Goal: Information Seeking & Learning: Find specific fact

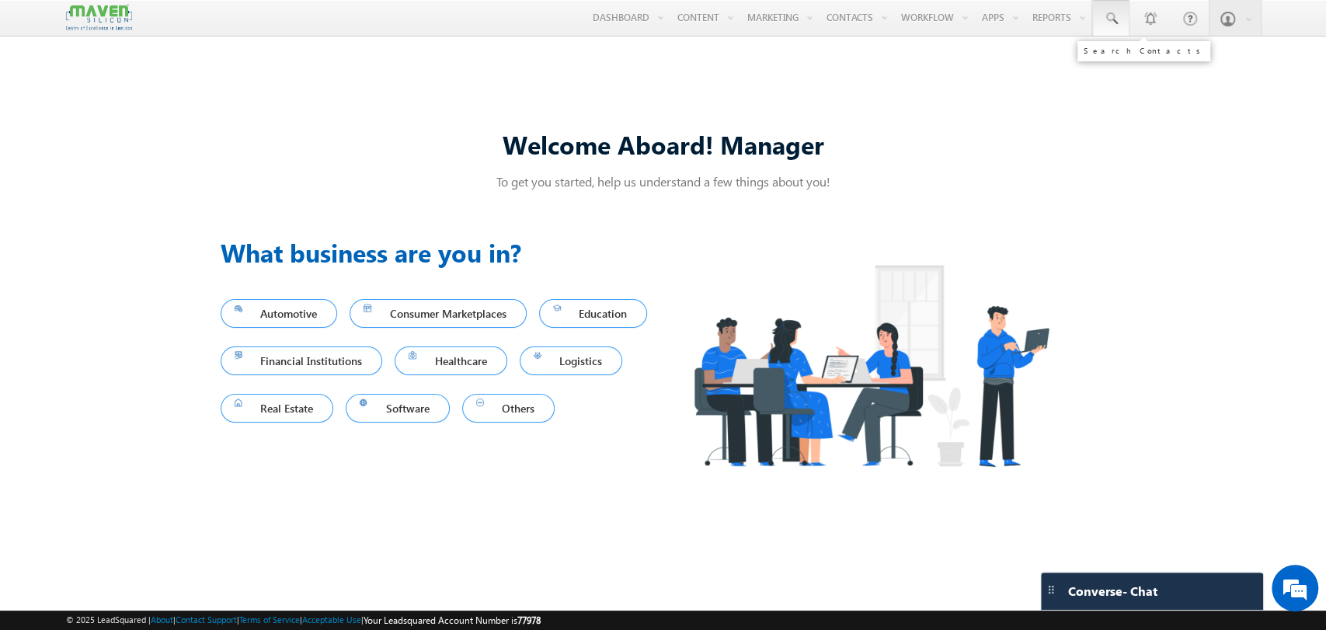
click at [1121, 19] on link at bounding box center [1110, 18] width 37 height 36
click at [1130, 59] on input "text" at bounding box center [1206, 60] width 210 height 19
paste input "9030911555"
type input "9030911555"
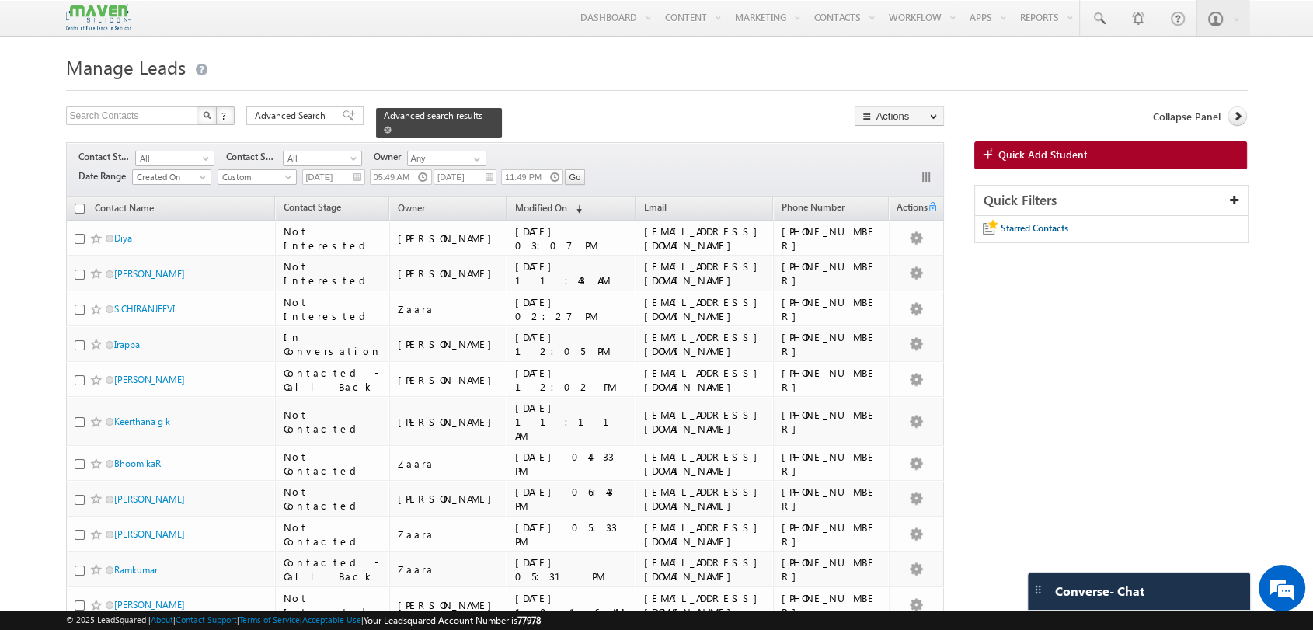
click at [463, 117] on div "Advanced search results" at bounding box center [439, 123] width 126 height 30
click at [391, 126] on span at bounding box center [388, 130] width 8 height 8
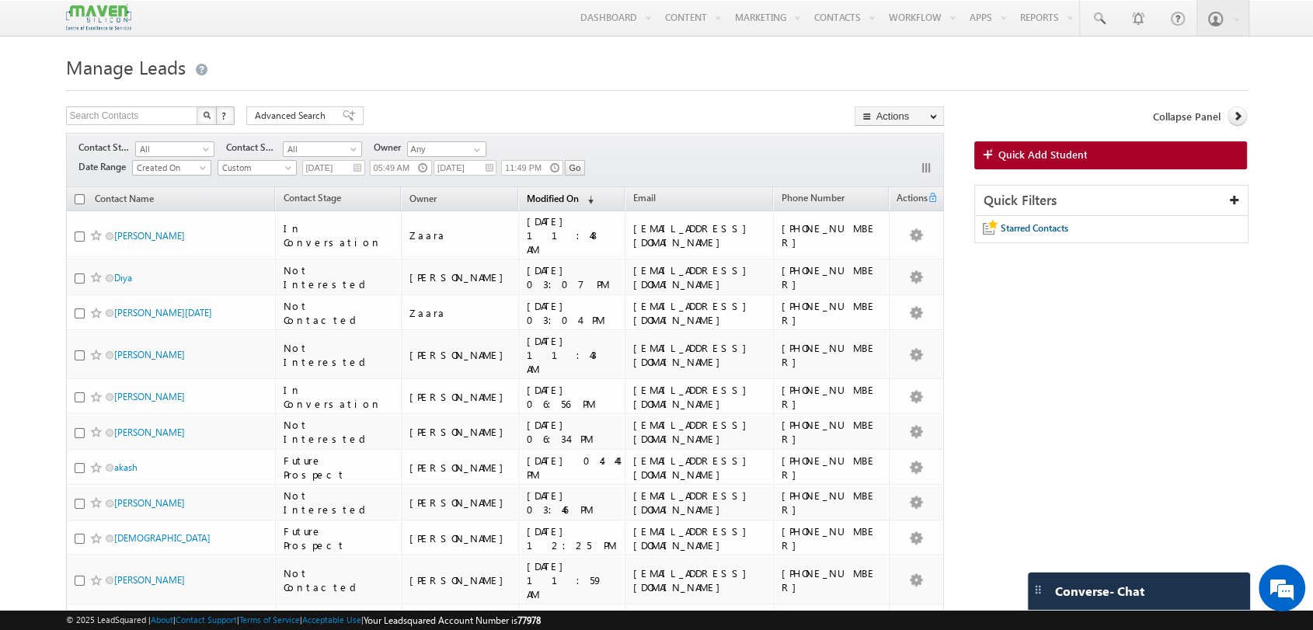
click at [581, 194] on span "(sorted descending)" at bounding box center [587, 199] width 12 height 12
click at [527, 200] on span "Modified On" at bounding box center [553, 198] width 52 height 12
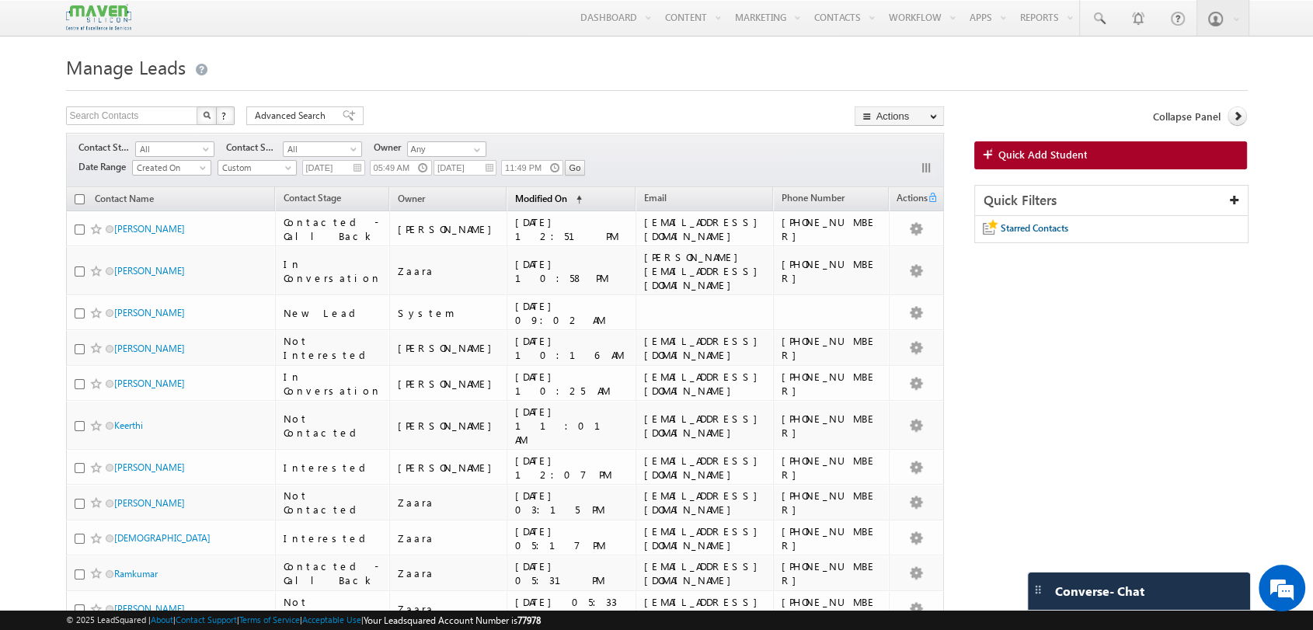
click at [569, 200] on span "(sorted ascending)" at bounding box center [575, 199] width 12 height 12
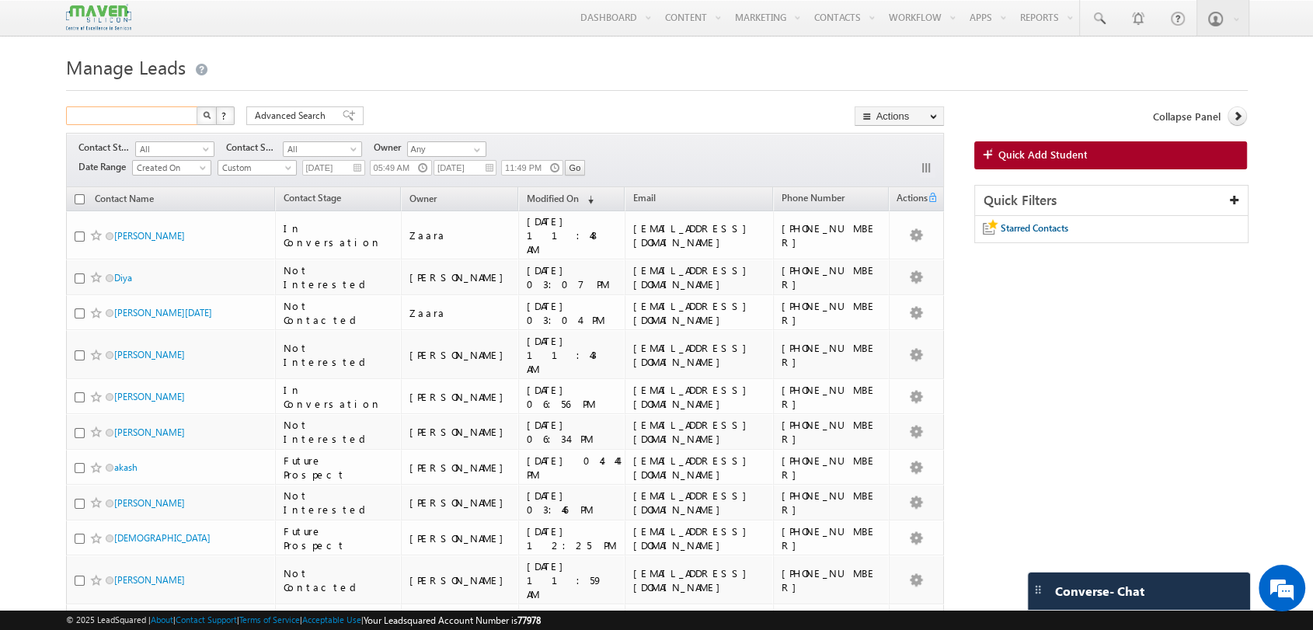
click at [162, 118] on input "text" at bounding box center [132, 115] width 133 height 19
paste input "9030911555"
type input "9030911555\"
click at [196, 106] on button "button" at bounding box center [206, 115] width 20 height 19
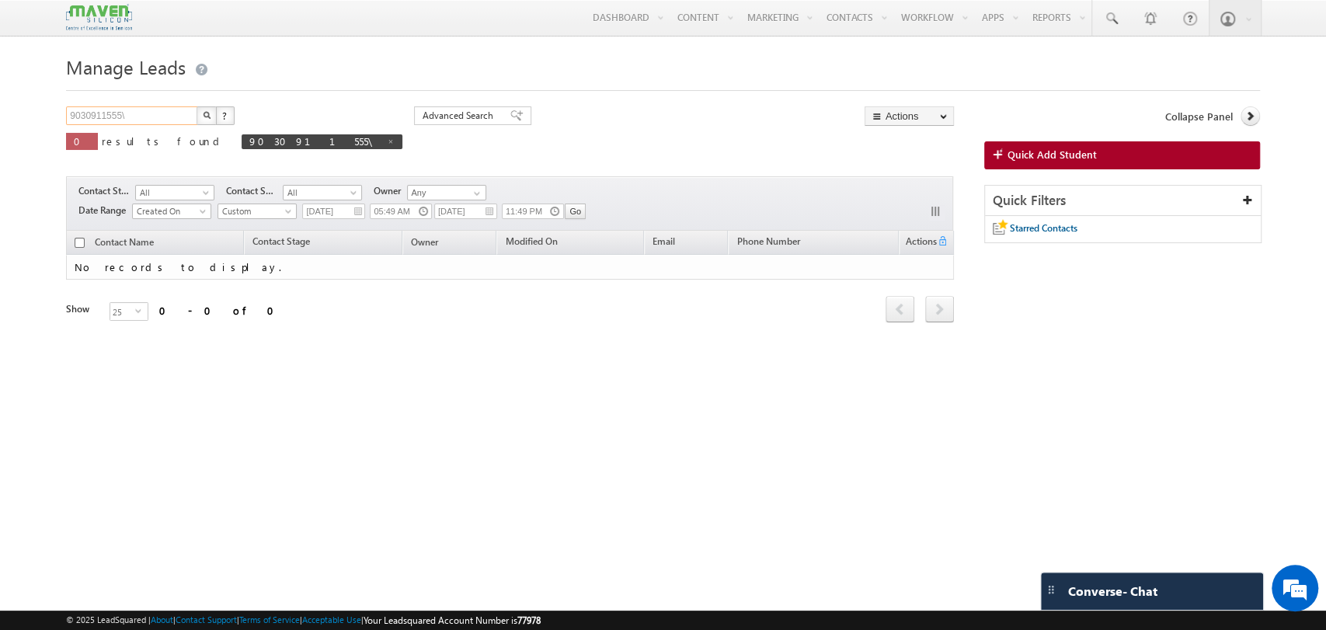
click at [155, 122] on input "9030911555\" at bounding box center [132, 115] width 133 height 19
click at [196, 106] on button "button" at bounding box center [206, 115] width 20 height 19
click at [376, 144] on span at bounding box center [380, 141] width 8 height 8
type input "Search Contacts"
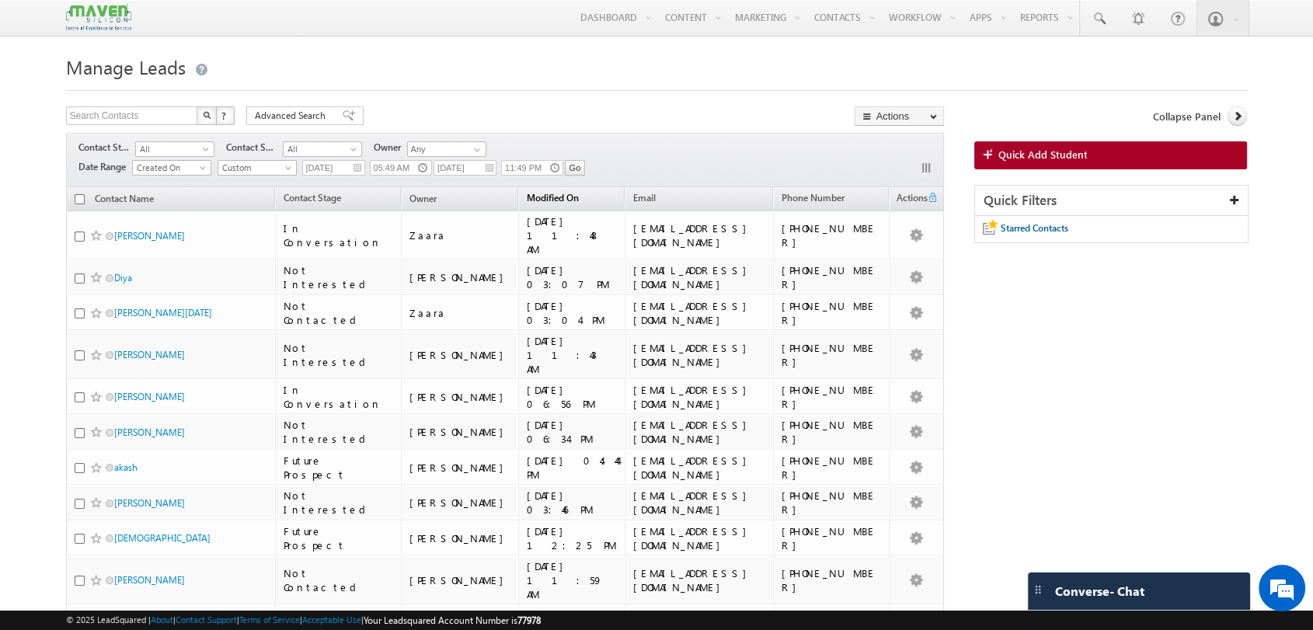
click at [527, 200] on span "Modified On" at bounding box center [553, 198] width 52 height 12
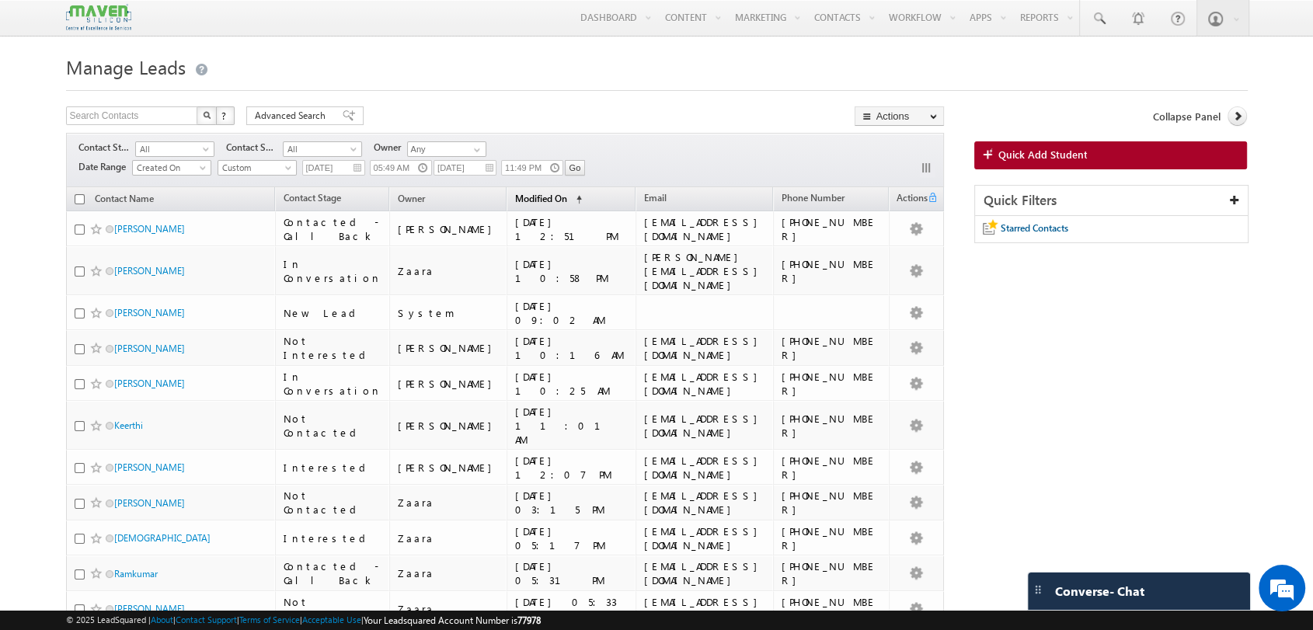
click at [515, 200] on span "Modified On" at bounding box center [541, 199] width 52 height 12
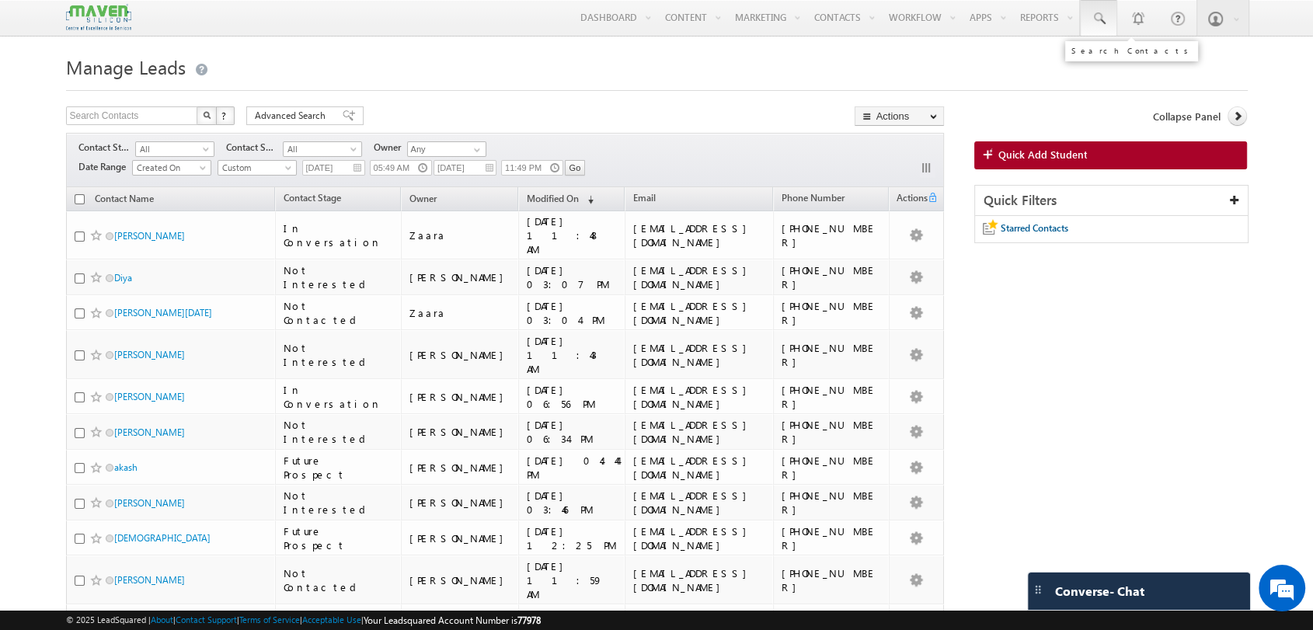
click at [1104, 13] on span at bounding box center [1098, 19] width 16 height 16
paste input "pesmtec03"
type input "pesmtec03"
click at [1112, 14] on link at bounding box center [1098, 18] width 37 height 36
click at [1113, 72] on div at bounding box center [1193, 60] width 240 height 45
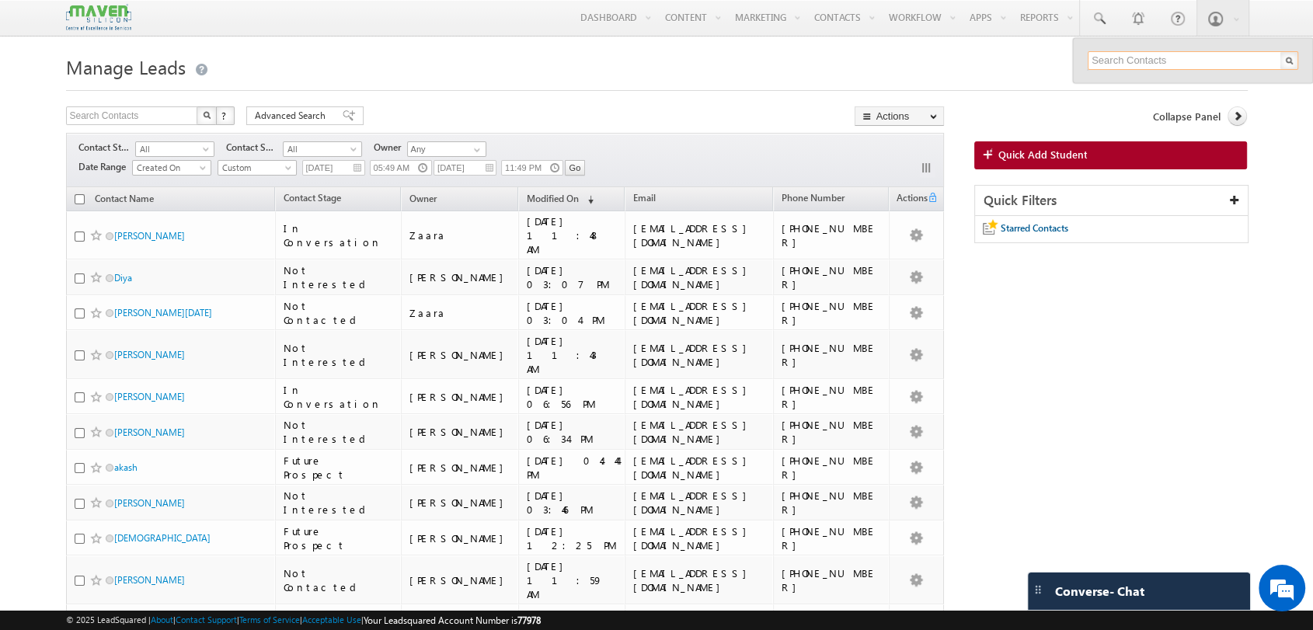
click at [1117, 64] on input "text" at bounding box center [1192, 60] width 210 height 19
paste input "[EMAIL_ADDRESS][DOMAIN_NAME]"
type input "[EMAIL_ADDRESS][DOMAIN_NAME]"
click at [443, 150] on input "Any" at bounding box center [446, 149] width 79 height 16
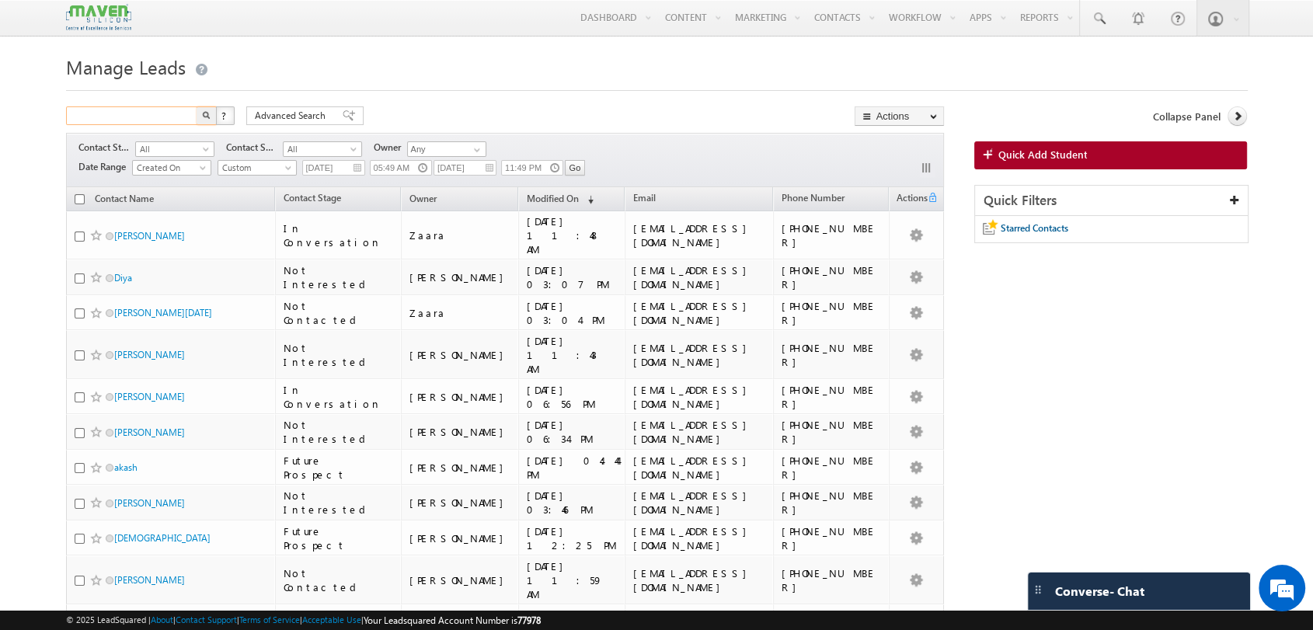
click at [137, 120] on input "text" at bounding box center [132, 115] width 133 height 19
paste input "[EMAIL_ADDRESS][DOMAIN_NAME]"
type input "[EMAIL_ADDRESS][DOMAIN_NAME]"
click at [196, 106] on button "button" at bounding box center [206, 115] width 20 height 19
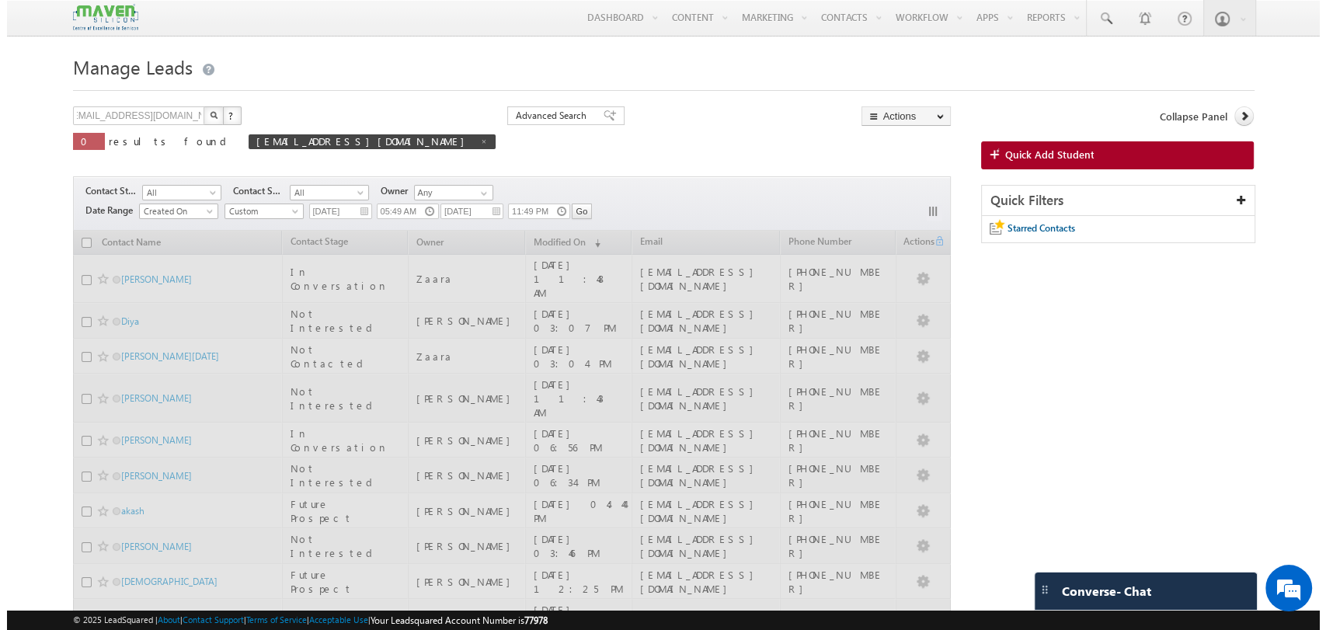
scroll to position [0, 0]
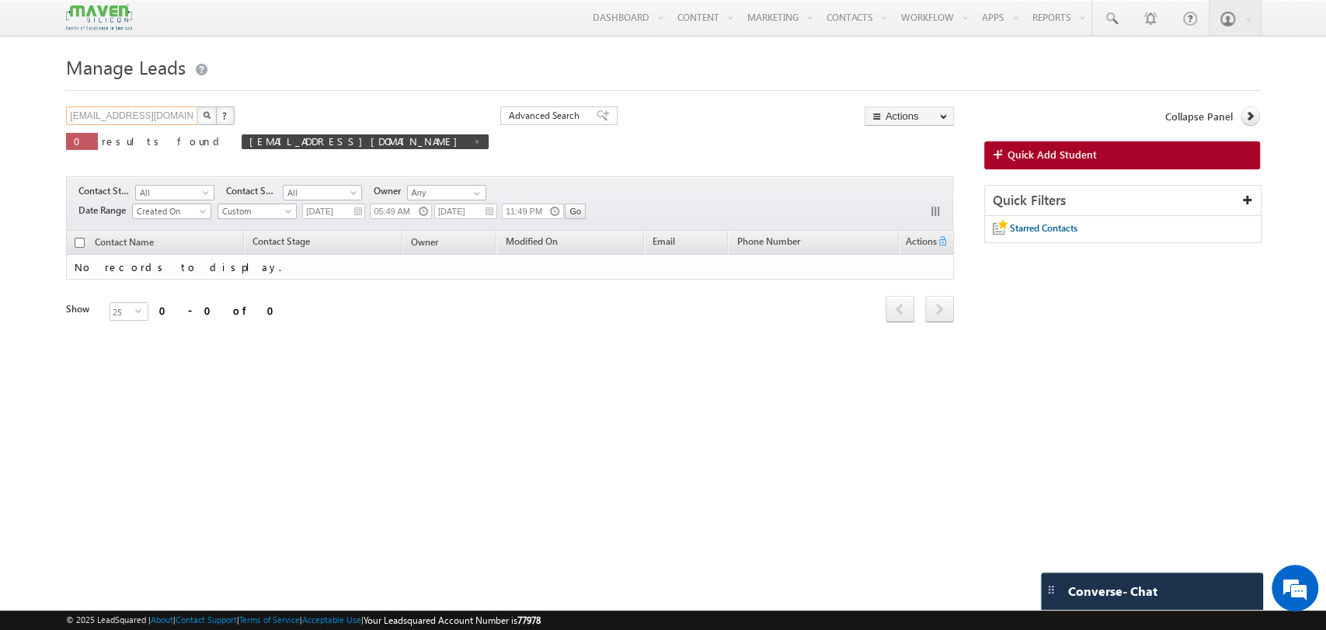
click at [146, 110] on input "[EMAIL_ADDRESS][DOMAIN_NAME]" at bounding box center [132, 115] width 133 height 19
type input "Search Contacts"
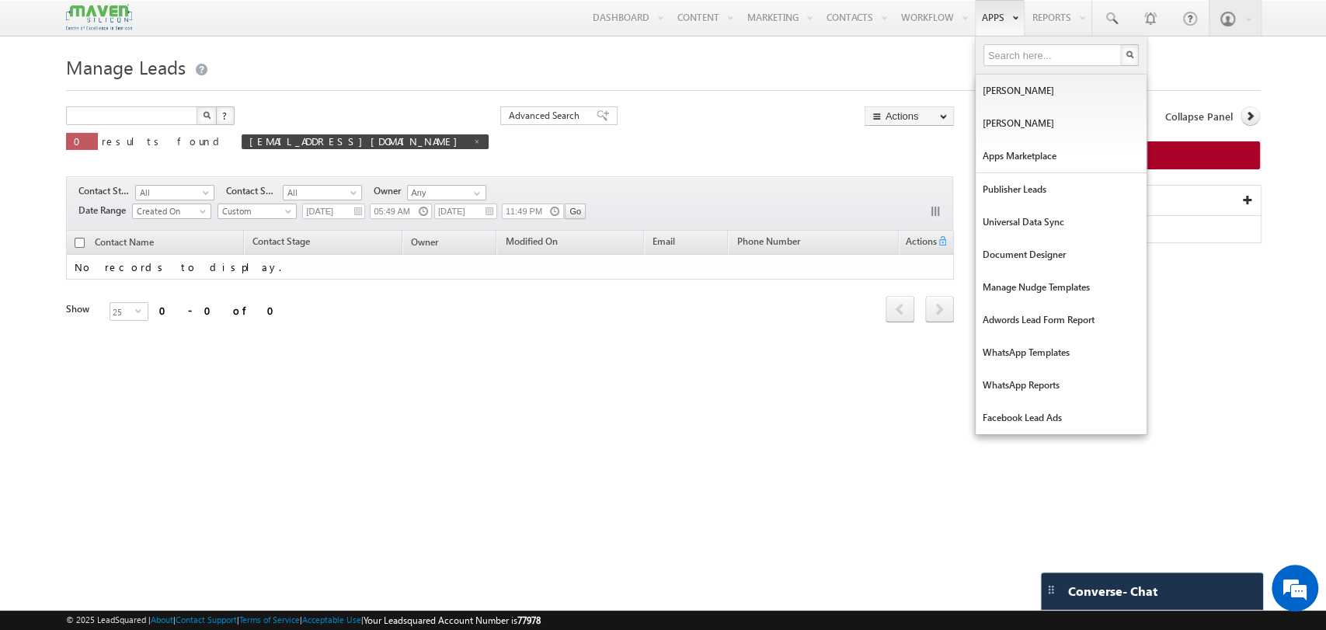
type input "Search Contacts"
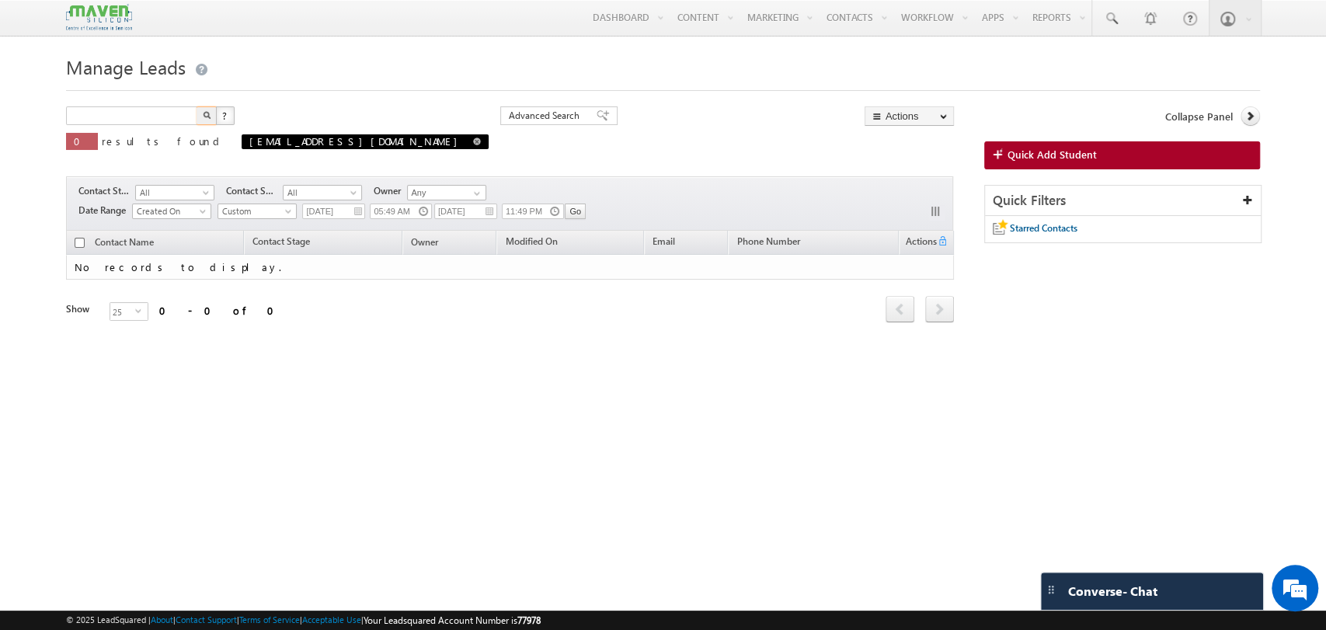
type input "Search Contacts"
click at [473, 143] on span at bounding box center [477, 141] width 8 height 8
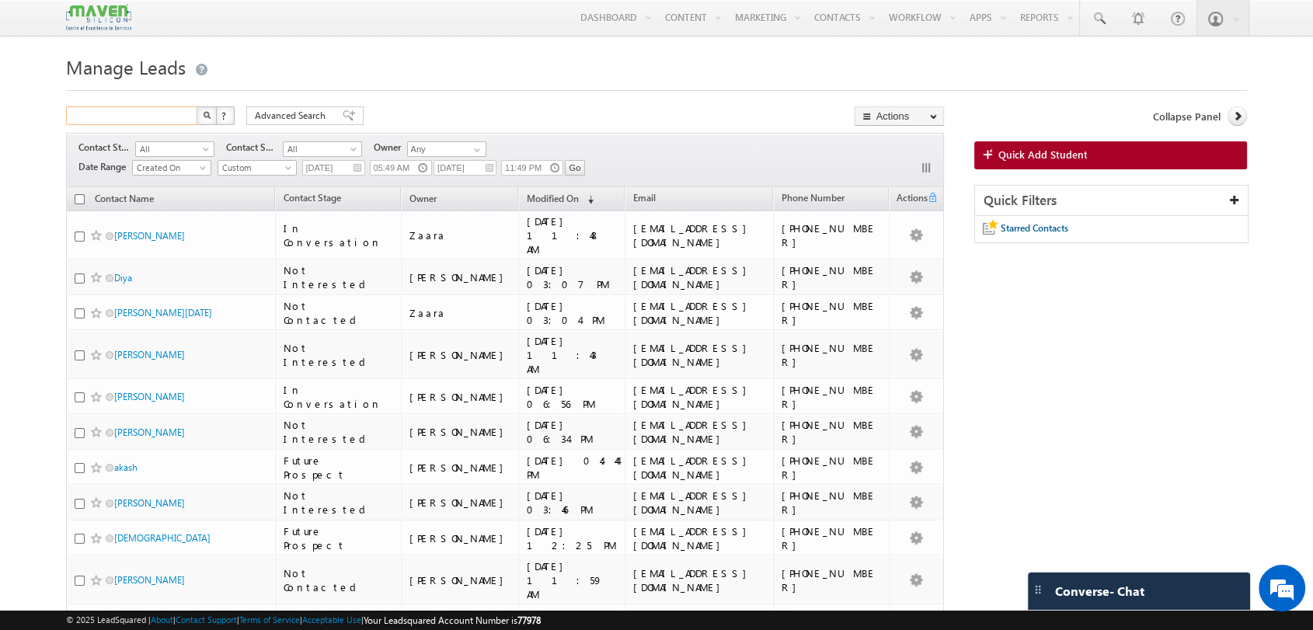
click at [136, 113] on input "text" at bounding box center [132, 115] width 133 height 19
paste input "9030911555"
type input "9030911555"
click at [196, 106] on button "button" at bounding box center [206, 115] width 20 height 19
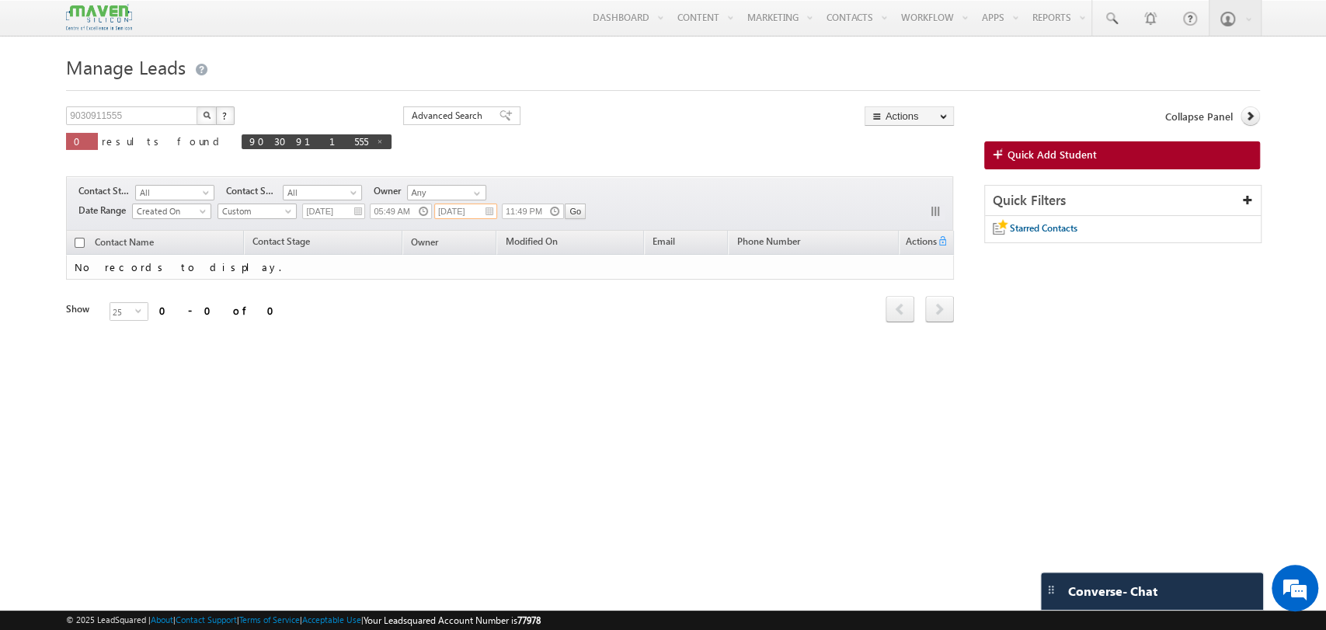
click at [490, 216] on input "[DATE]" at bounding box center [465, 211] width 63 height 16
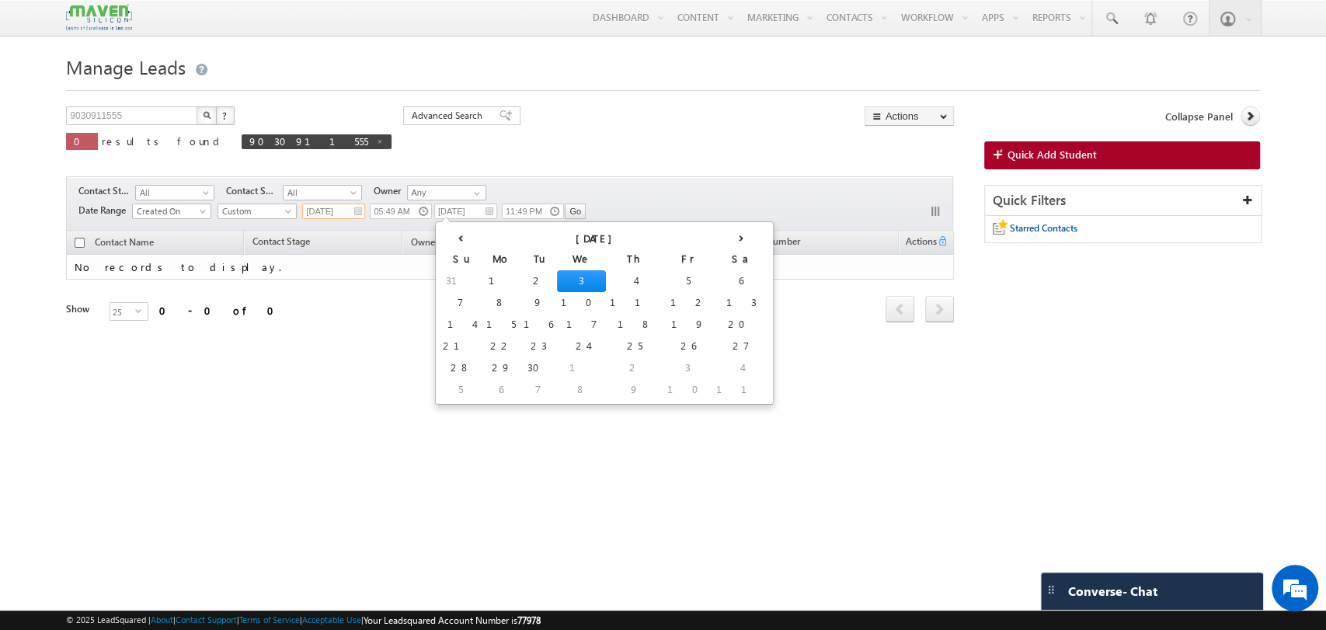
click at [357, 209] on input "23/08/2025" at bounding box center [333, 211] width 63 height 16
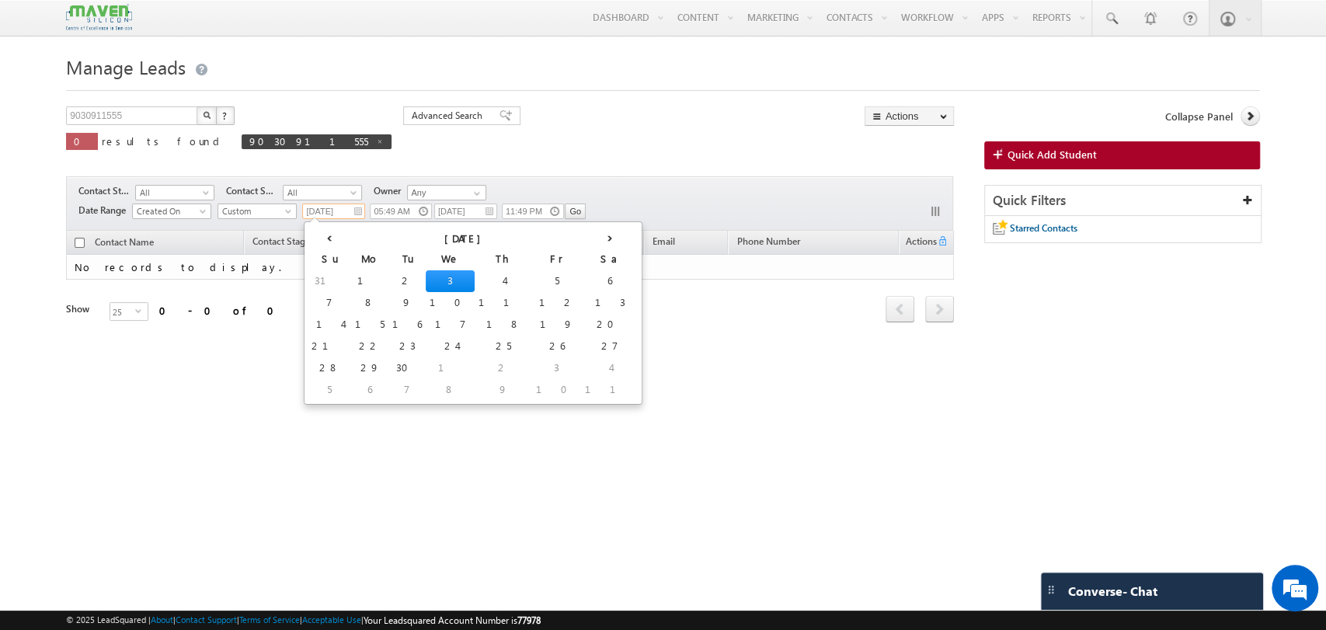
click at [426, 280] on td "3" at bounding box center [450, 281] width 49 height 22
type input "03/09/2025"
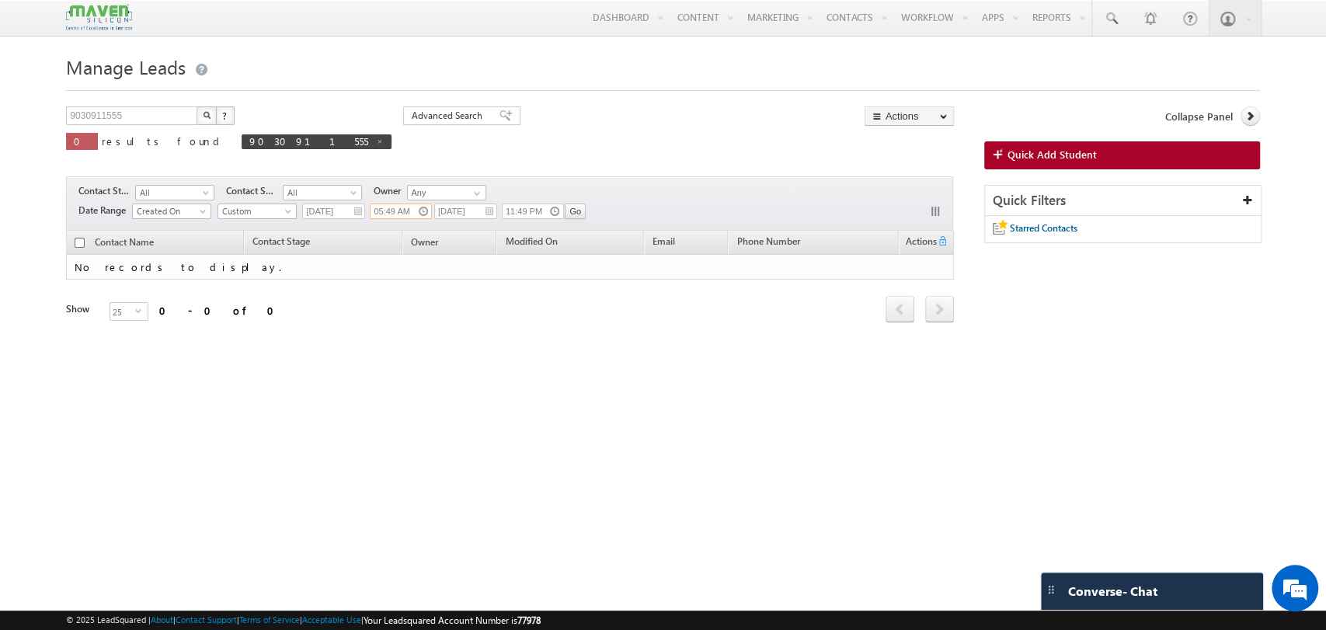
click at [422, 214] on input "05:49 AM" at bounding box center [401, 211] width 62 height 16
click at [273, 213] on span "Custom" at bounding box center [255, 211] width 74 height 14
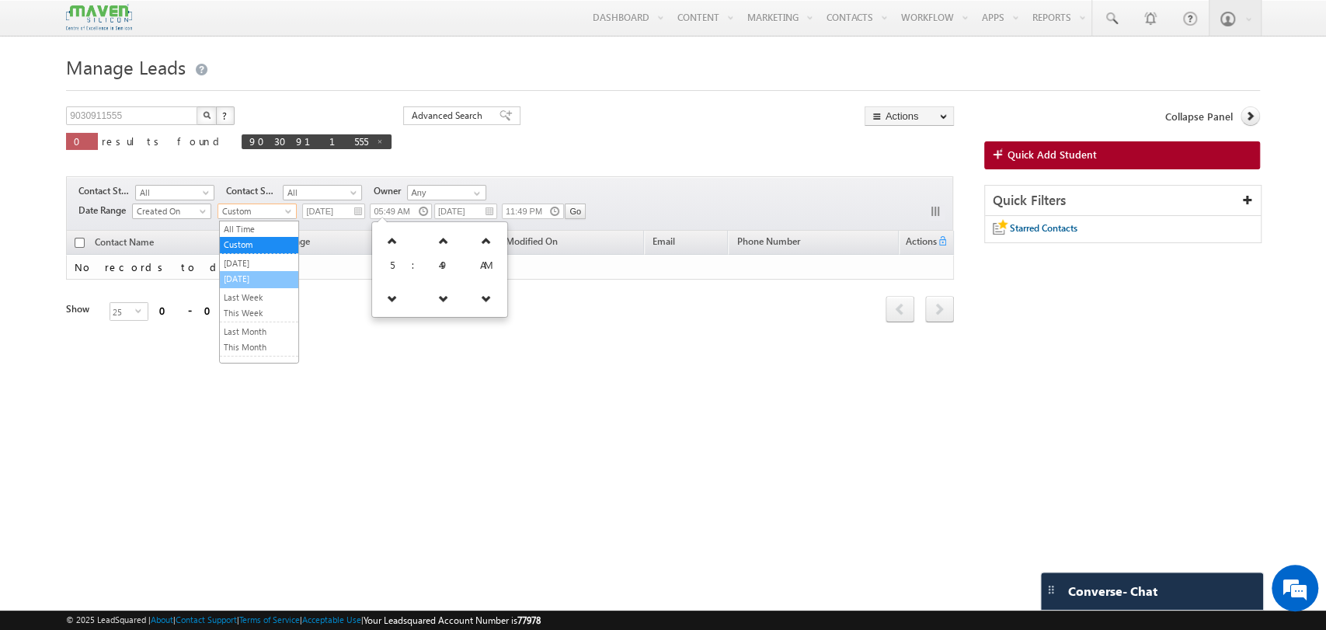
click at [263, 273] on link "[DATE]" at bounding box center [259, 279] width 78 height 14
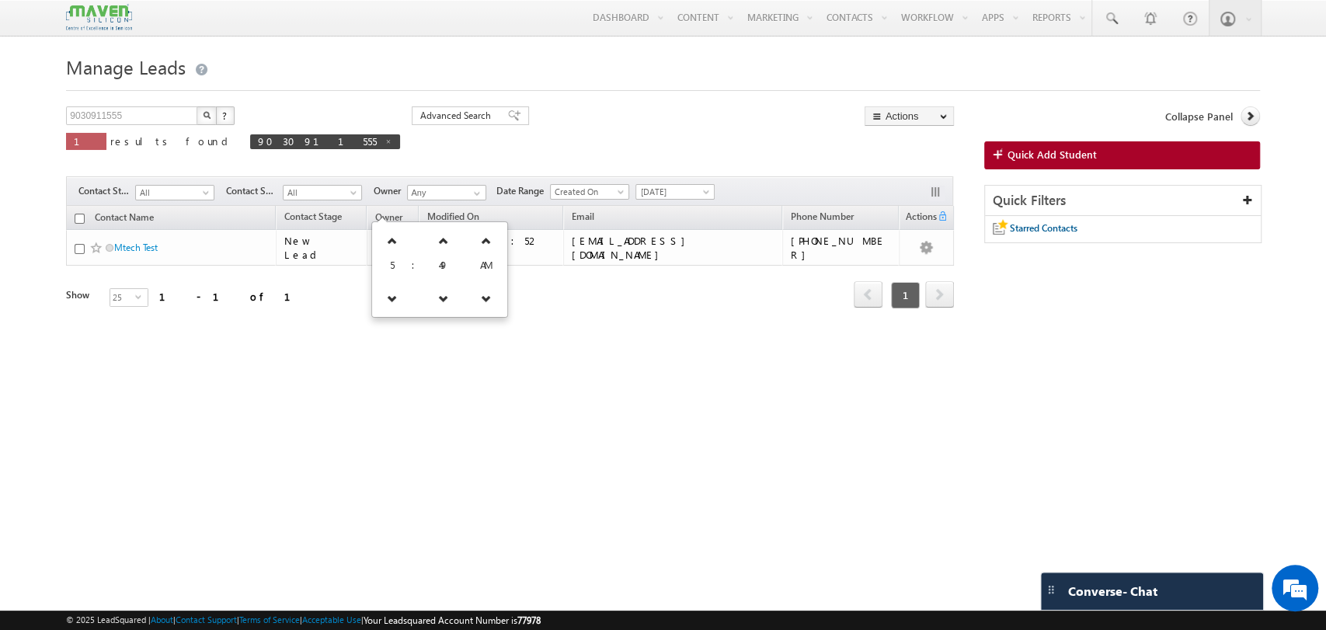
click at [376, 419] on div "Manage Leads 9030911555 X ? 1 results found 9030911555 Advanced Search Advanced…" at bounding box center [662, 244] width 1193 height 388
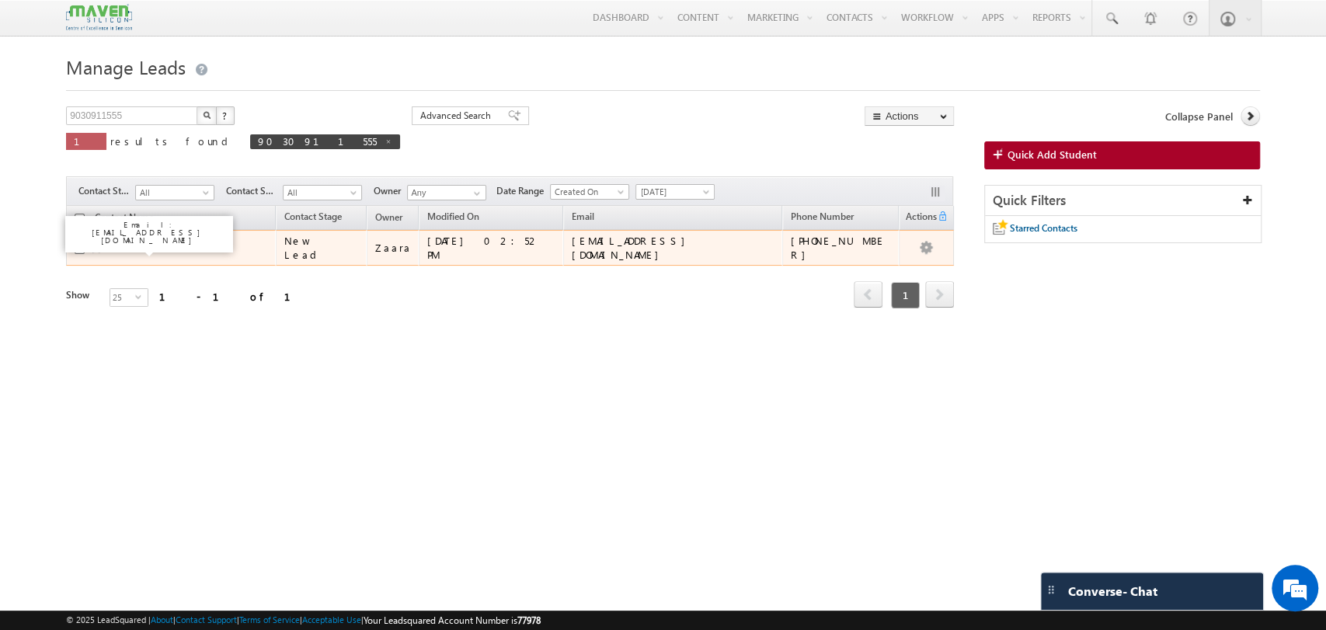
click at [144, 250] on link "Mtech Test" at bounding box center [135, 248] width 43 height 12
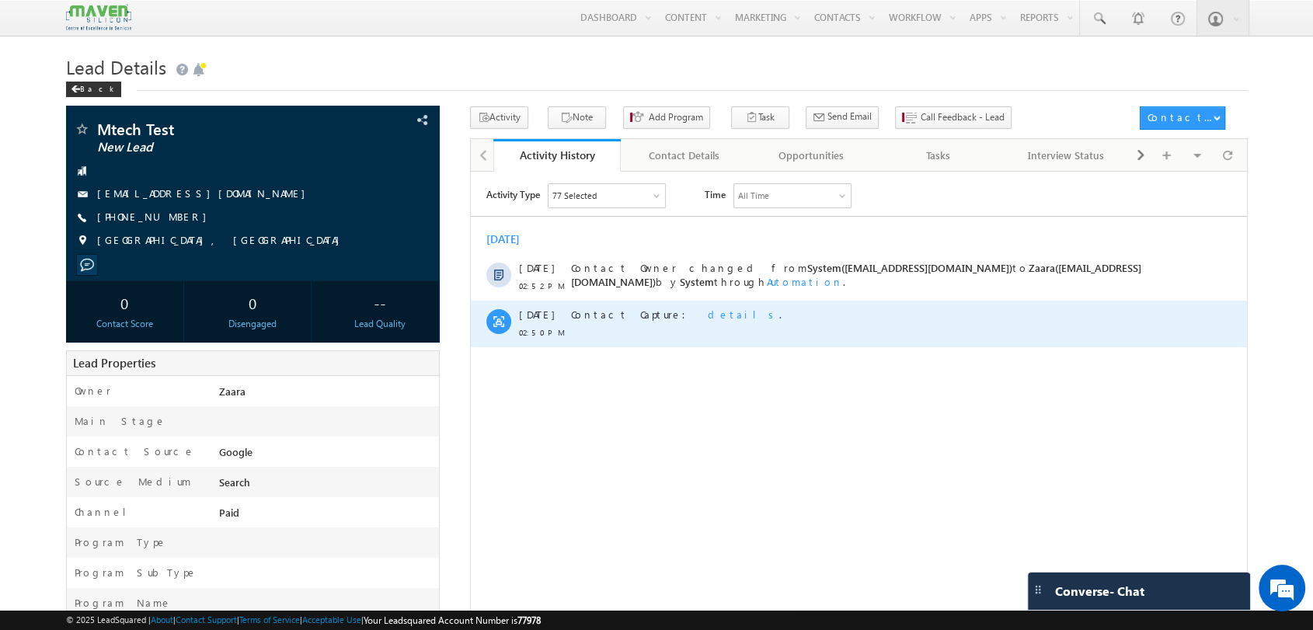
click at [707, 310] on span "details" at bounding box center [742, 313] width 71 height 13
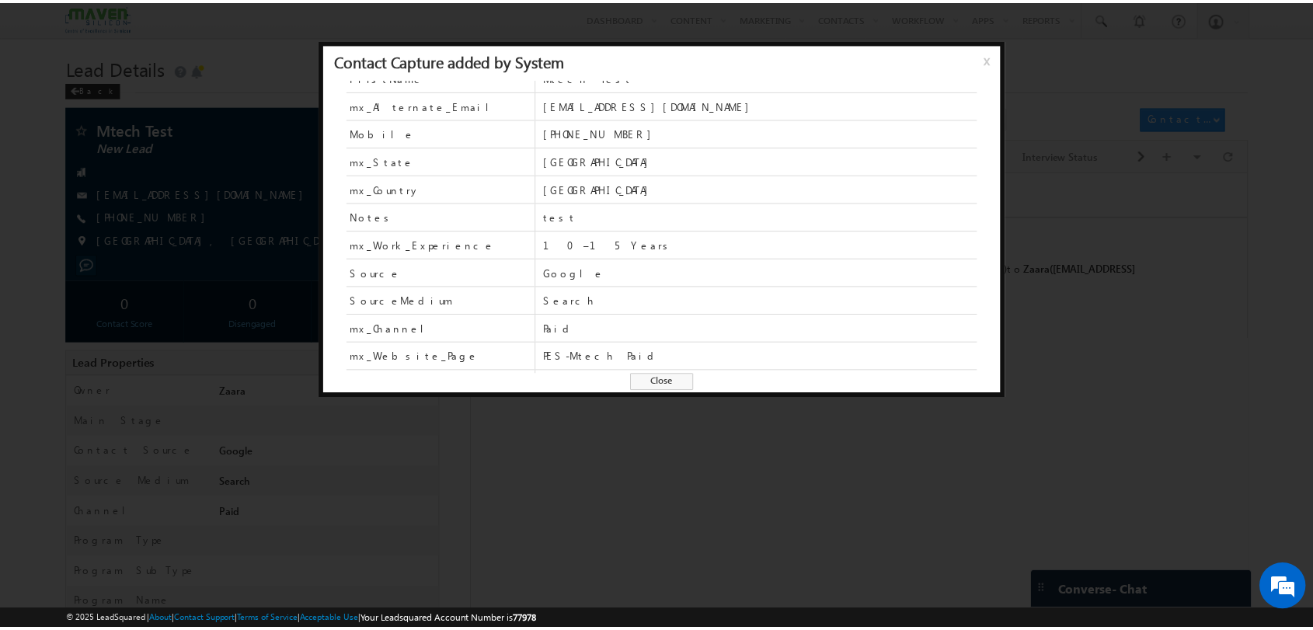
scroll to position [66, 0]
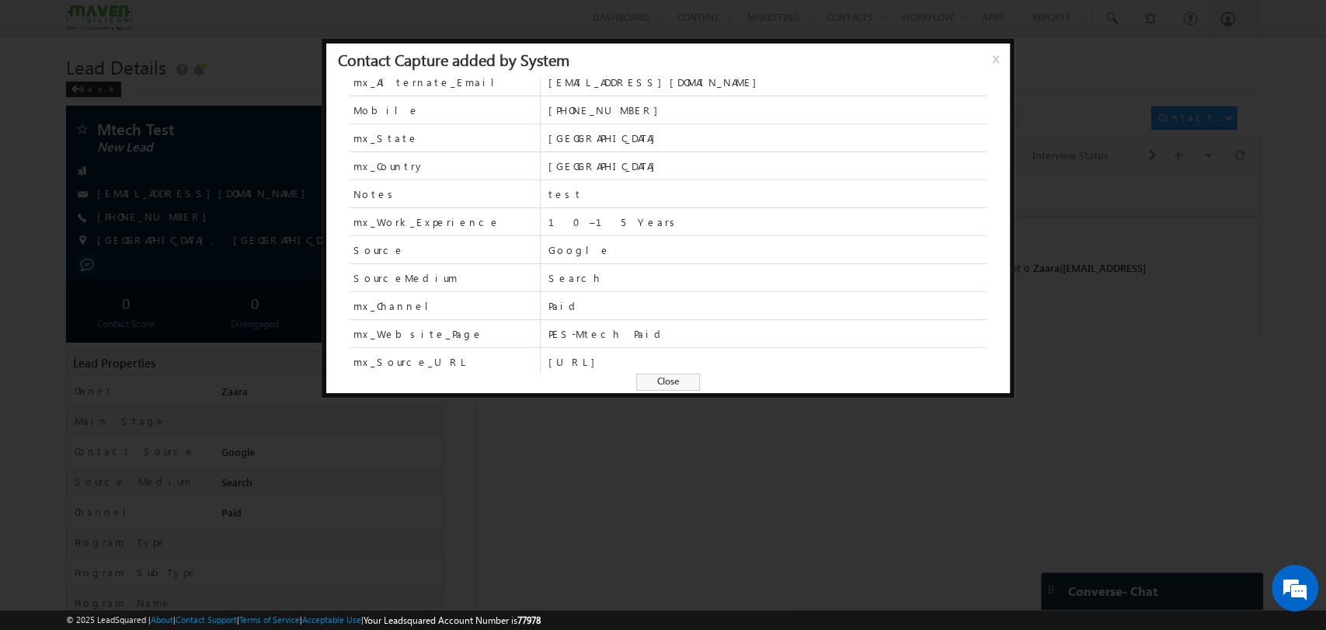
drag, startPoint x: 762, startPoint y: 360, endPoint x: 648, endPoint y: 368, distance: 114.4
click at [648, 368] on span "[URL]" at bounding box center [767, 361] width 438 height 27
drag, startPoint x: 551, startPoint y: 356, endPoint x: 680, endPoint y: 351, distance: 129.0
click at [680, 351] on span "[URL]" at bounding box center [767, 361] width 438 height 27
click at [998, 54] on span "x" at bounding box center [999, 64] width 12 height 28
